Goal: Task Accomplishment & Management: Manage account settings

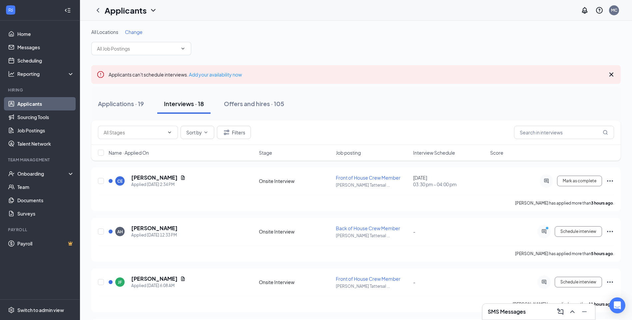
drag, startPoint x: 0, startPoint y: 0, endPoint x: 366, endPoint y: 93, distance: 377.8
click at [366, 93] on div "Applications · 19 Interviews · 18 Offers and hires · 105" at bounding box center [355, 103] width 529 height 33
click at [24, 38] on link "Home" at bounding box center [45, 33] width 57 height 13
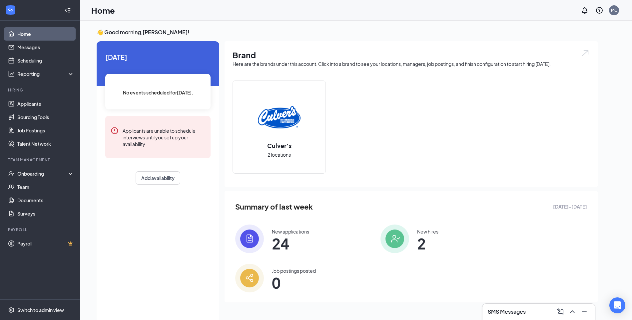
click at [257, 236] on img at bounding box center [249, 239] width 29 height 29
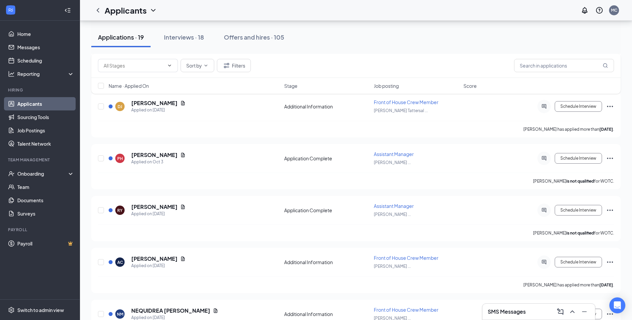
scroll to position [700, 0]
click at [181, 36] on div "Interviews · 18" at bounding box center [184, 37] width 40 height 8
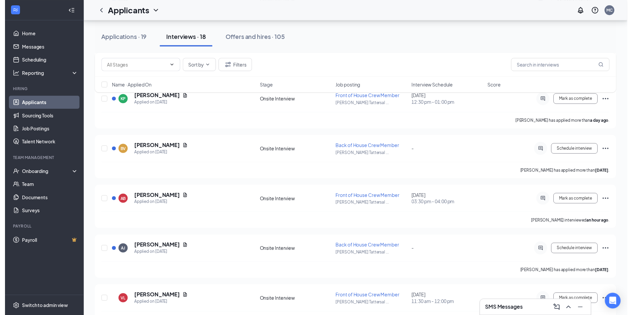
scroll to position [227, 0]
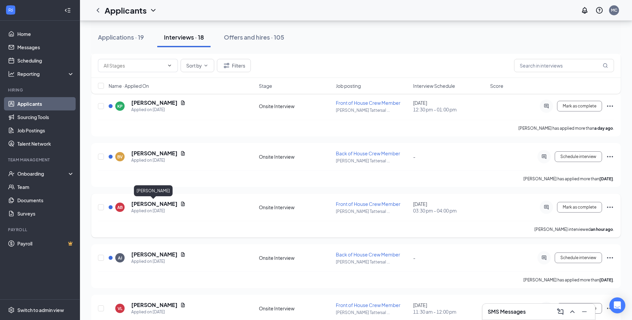
click at [163, 203] on h5 "[PERSON_NAME]" at bounding box center [154, 204] width 46 height 7
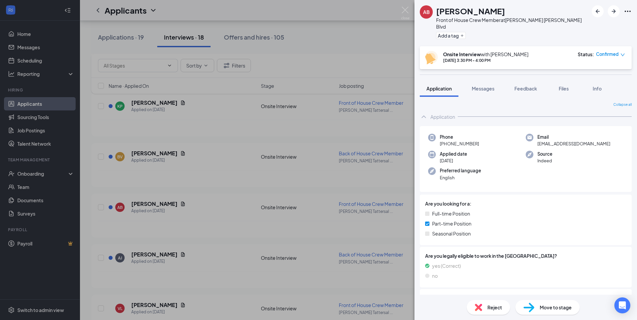
drag, startPoint x: 291, startPoint y: 147, endPoint x: 547, endPoint y: 11, distance: 289.7
click at [298, 146] on div "AB [PERSON_NAME] Front of House Crew Member at [PERSON_NAME] [PERSON_NAME] Blvd…" at bounding box center [318, 160] width 637 height 320
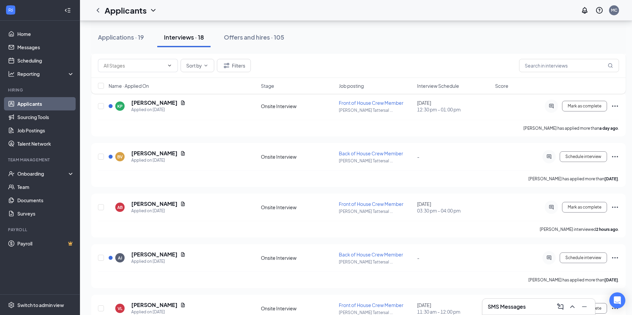
click at [165, 208] on h5 "[PERSON_NAME]" at bounding box center [154, 204] width 46 height 7
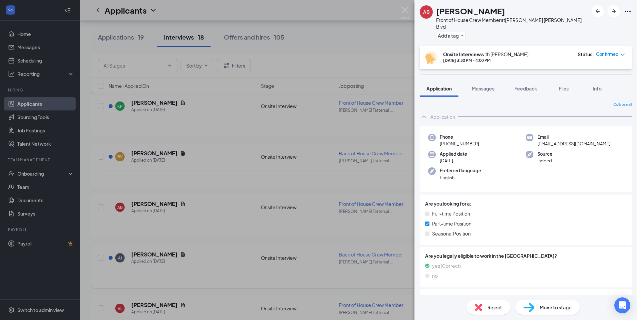
click at [120, 230] on div "AB [PERSON_NAME] Front of House Crew Member at [PERSON_NAME] [PERSON_NAME] Blvd…" at bounding box center [318, 160] width 637 height 320
